Goal: Navigation & Orientation: Find specific page/section

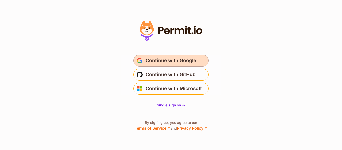
click at [185, 61] on span "Continue with Google" at bounding box center [171, 61] width 50 height 8
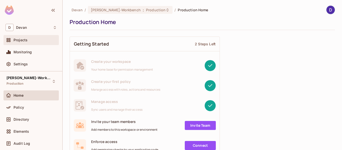
click at [31, 38] on div "Projects" at bounding box center [35, 40] width 43 height 4
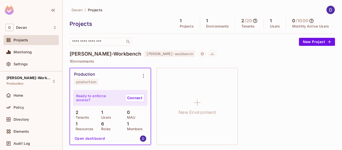
scroll to position [1, 0]
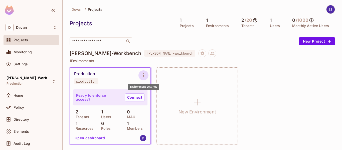
click at [144, 76] on icon "Environment settings" at bounding box center [144, 75] width 6 height 6
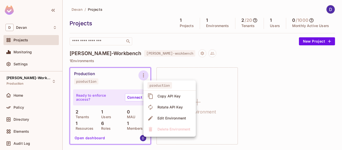
click at [144, 76] on div at bounding box center [171, 75] width 342 height 150
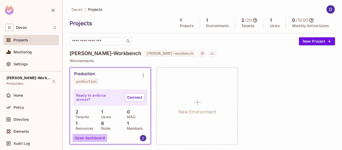
click at [95, 139] on button "Open dashboard" at bounding box center [90, 138] width 35 height 8
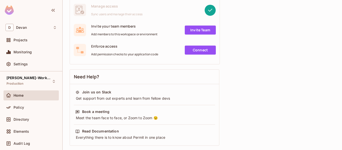
scroll to position [98, 0]
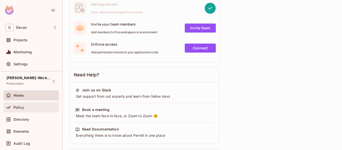
click at [31, 110] on div "Policy" at bounding box center [31, 108] width 51 height 6
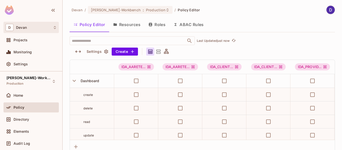
click at [32, 29] on div "D Devan" at bounding box center [31, 27] width 51 height 7
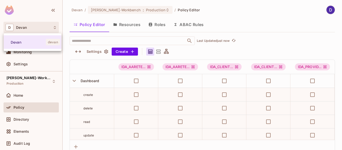
click at [32, 29] on div at bounding box center [171, 75] width 342 height 150
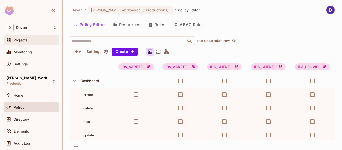
click at [28, 38] on div "Projects" at bounding box center [31, 40] width 51 height 6
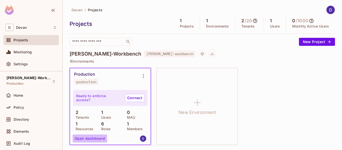
click at [98, 141] on button "Open dashboard" at bounding box center [90, 139] width 35 height 8
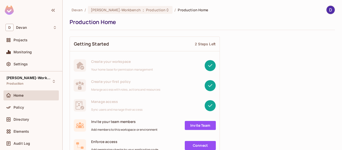
click at [30, 96] on div "Home" at bounding box center [35, 96] width 43 height 4
click at [30, 44] on div "Projects" at bounding box center [31, 40] width 55 height 10
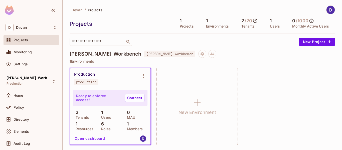
click at [144, 10] on div "Devan / Projects" at bounding box center [203, 10] width 266 height 9
